Goal: Task Accomplishment & Management: Use online tool/utility

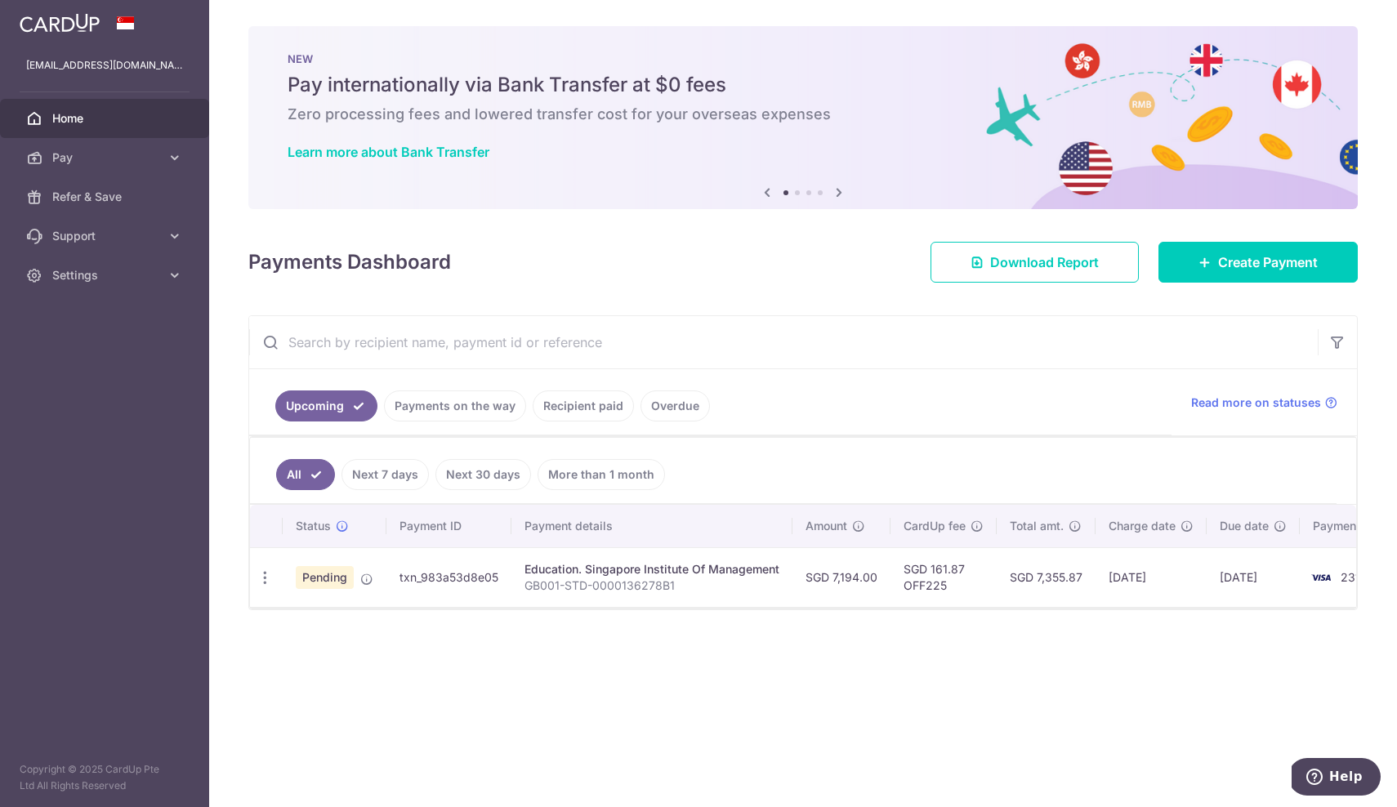
scroll to position [0, 45]
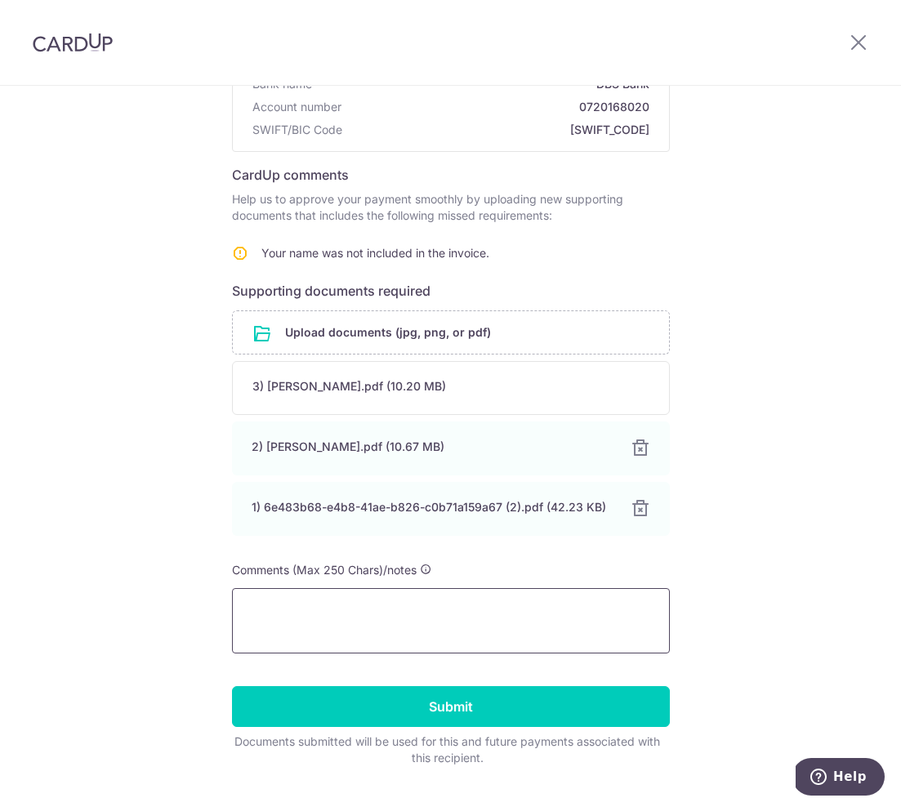
scroll to position [194, 0]
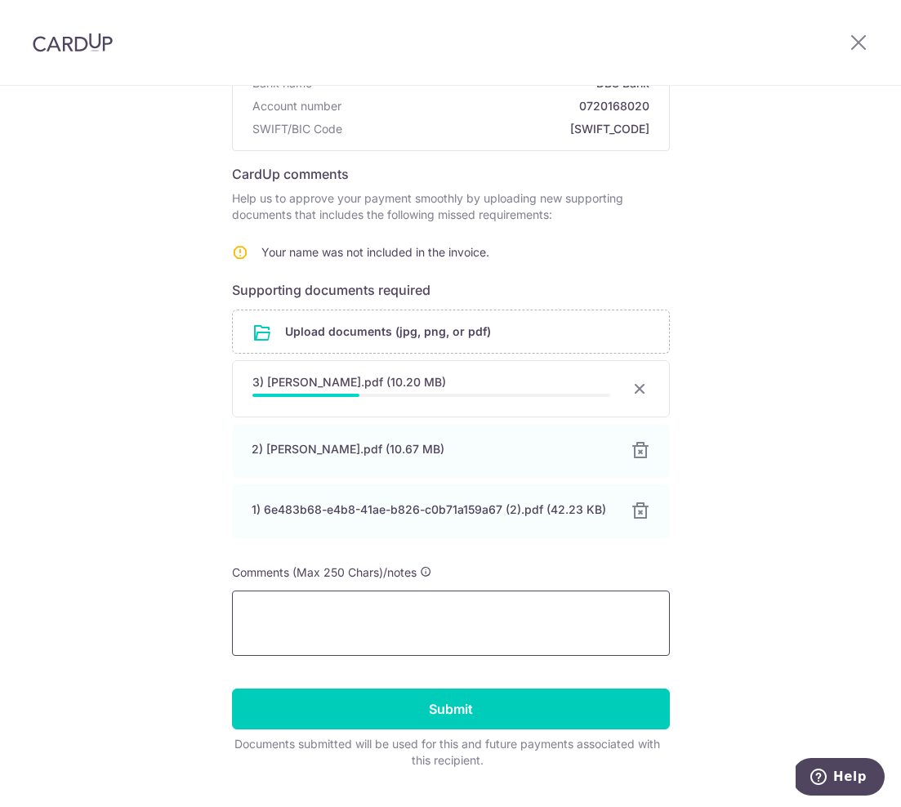
click at [266, 614] on textarea at bounding box center [451, 623] width 438 height 65
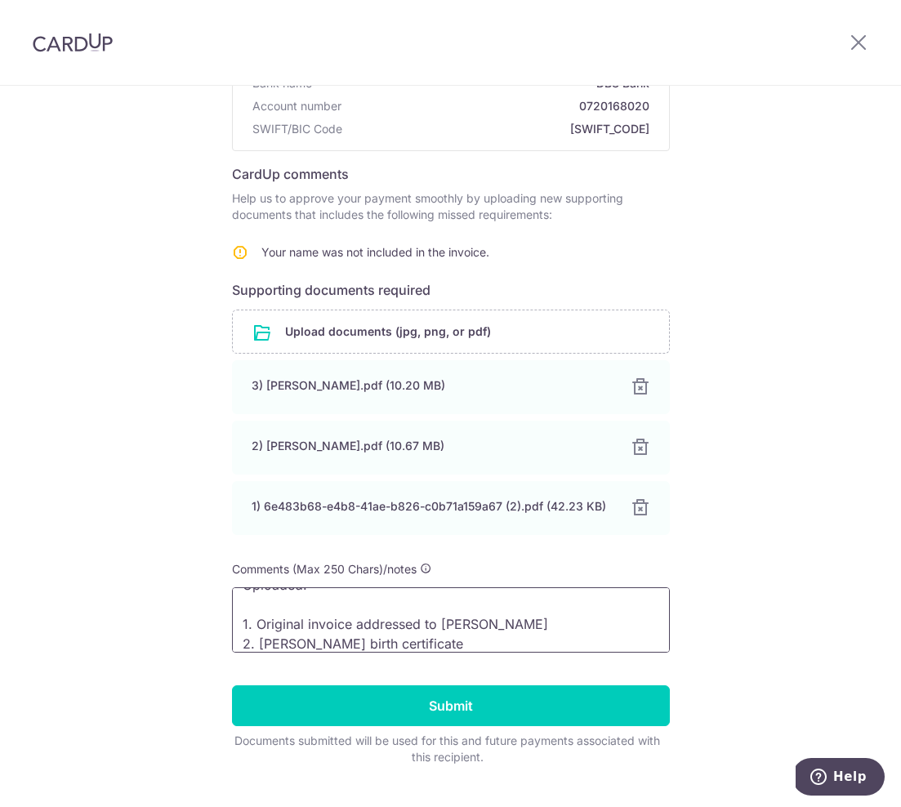
scroll to position [42, 0]
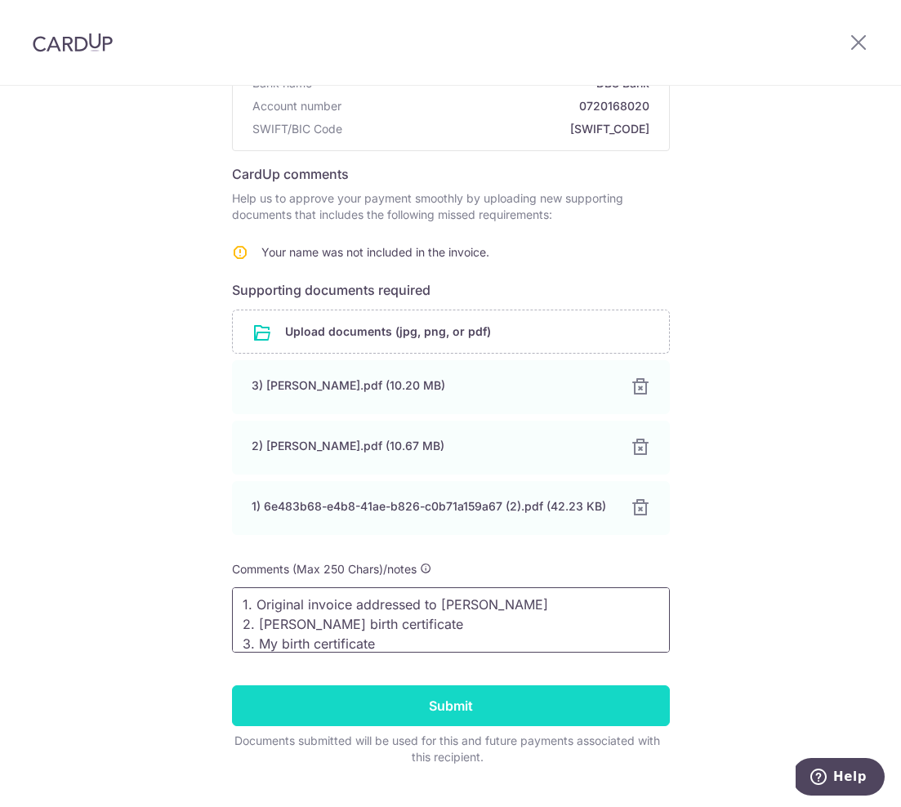
type textarea "Uploaded: 1. Original invoice addressed to Colvin 2. Colvin's birth certificate…"
click at [377, 707] on input "Submit" at bounding box center [451, 706] width 438 height 41
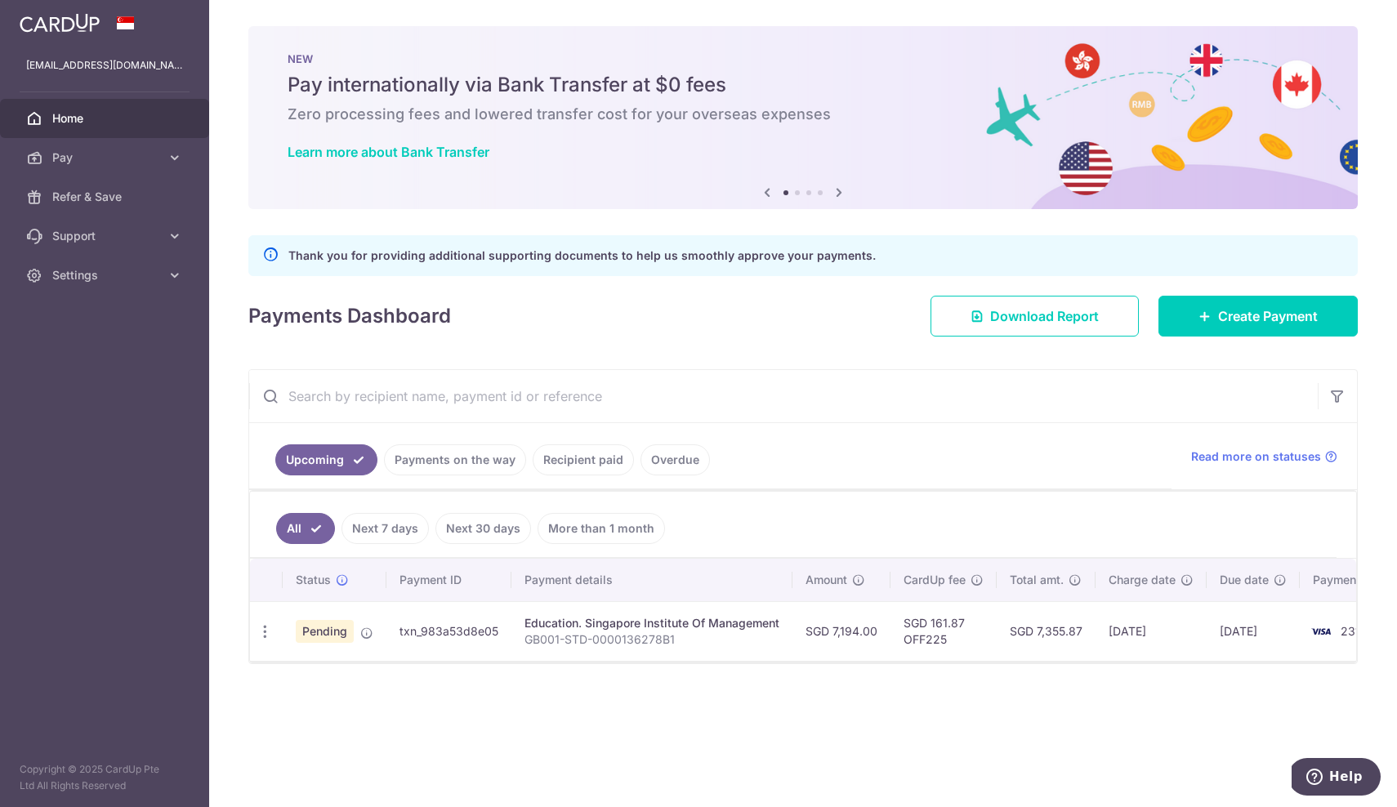
click at [897, 717] on div "× Pause Schedule Pause all future payments in this series Pause just this one p…" at bounding box center [803, 403] width 1188 height 807
